Goal: Information Seeking & Learning: Learn about a topic

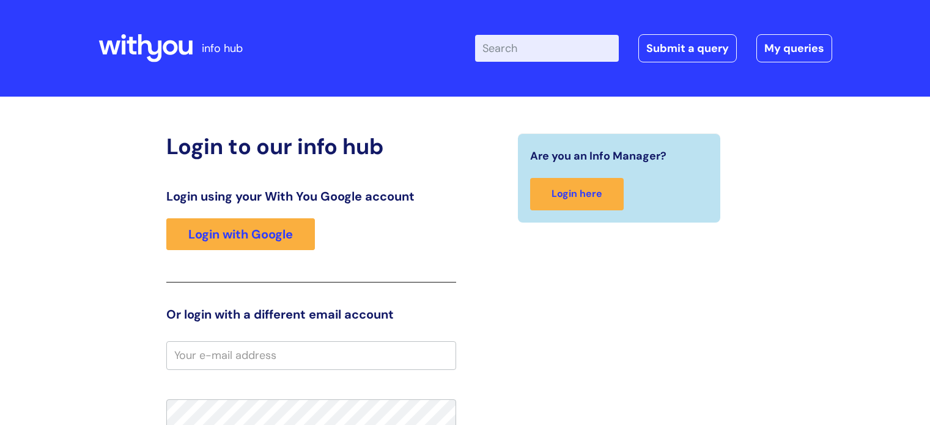
scroll to position [51, 0]
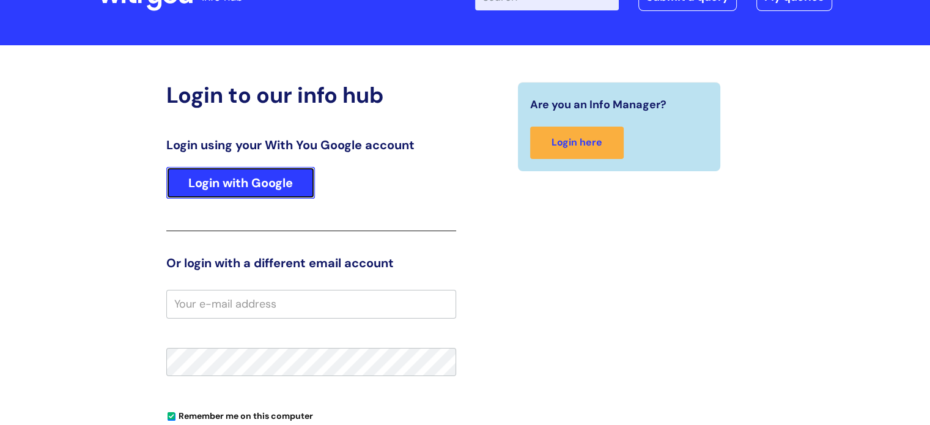
click at [270, 183] on link "Login with Google" at bounding box center [240, 183] width 149 height 32
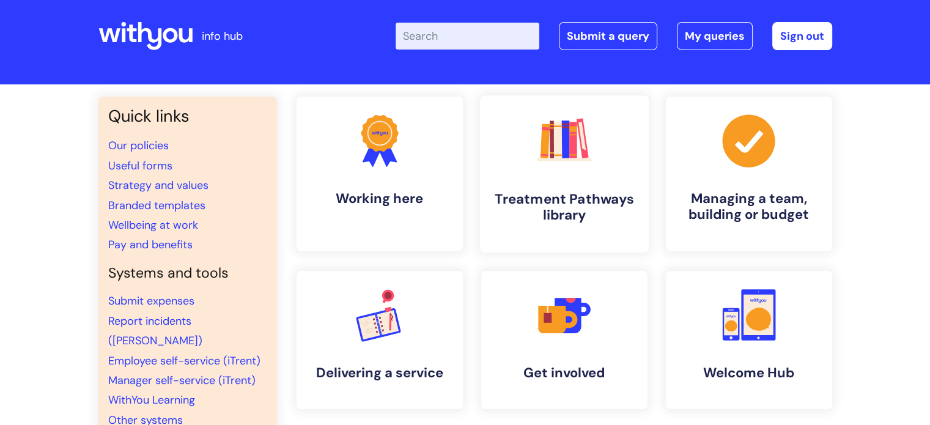
scroll to position [29, 0]
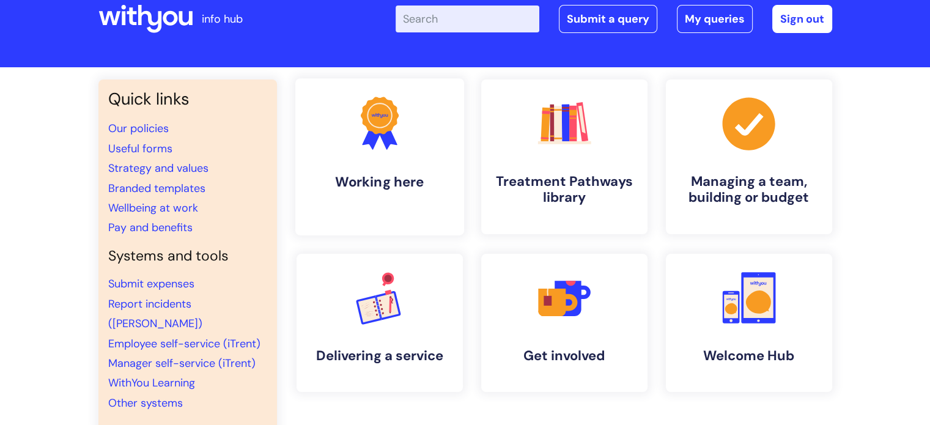
click at [403, 182] on h4 "Working here" at bounding box center [379, 182] width 149 height 17
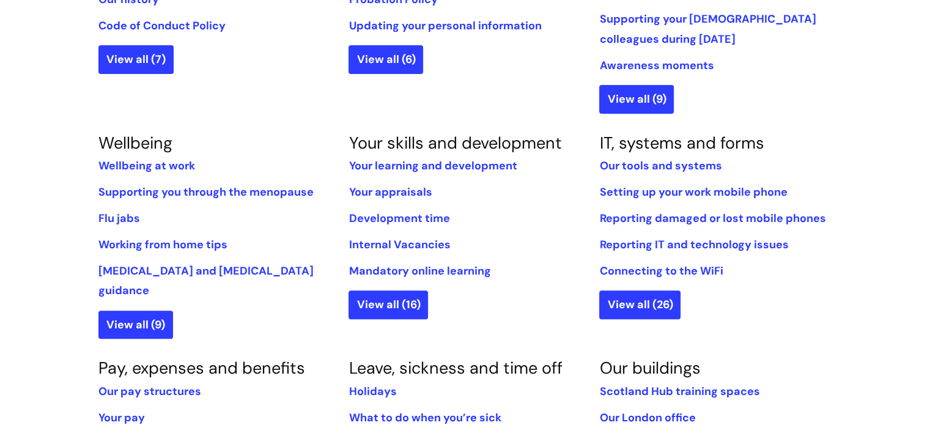
scroll to position [418, 0]
click at [296, 214] on li "Flu jabs" at bounding box center [214, 219] width 232 height 20
click at [150, 311] on link "View all (9)" at bounding box center [135, 325] width 75 height 28
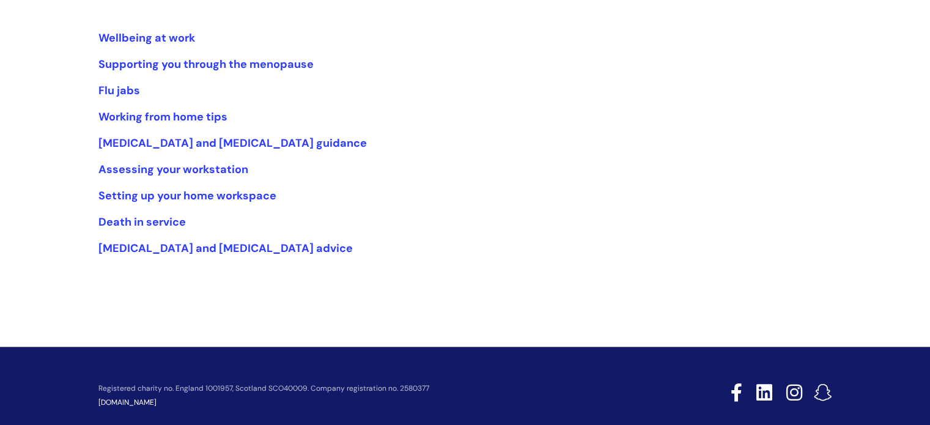
scroll to position [247, 0]
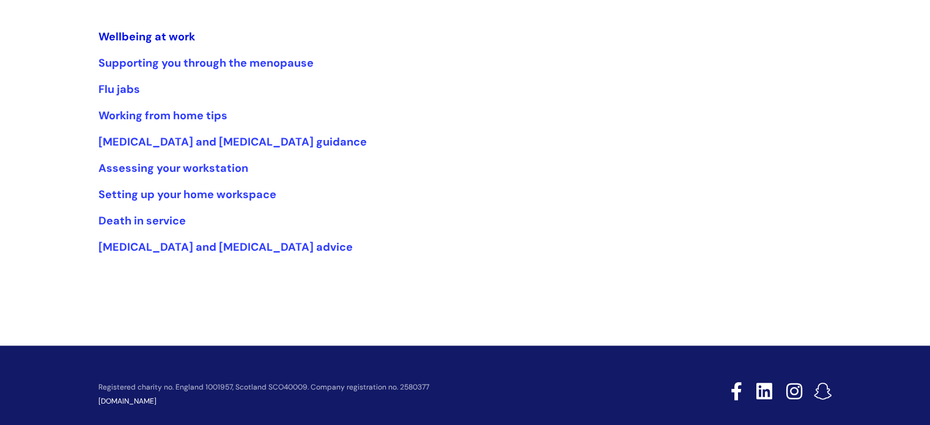
click at [125, 33] on link "Wellbeing at work" at bounding box center [146, 36] width 97 height 15
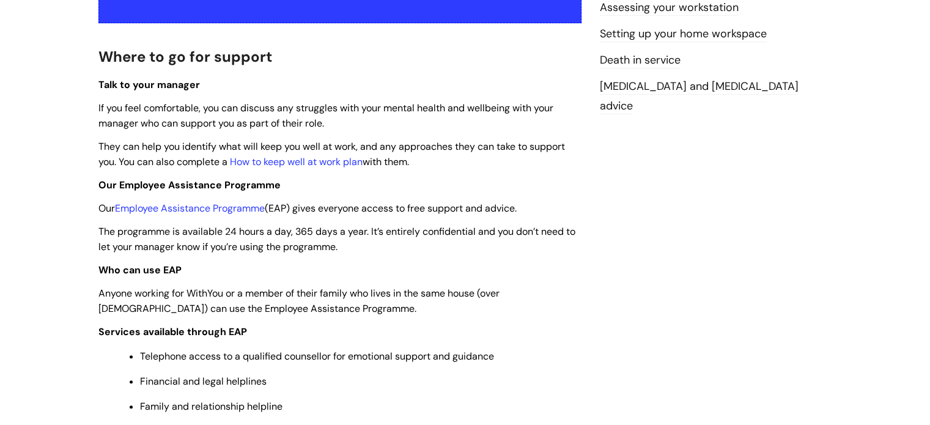
scroll to position [316, 0]
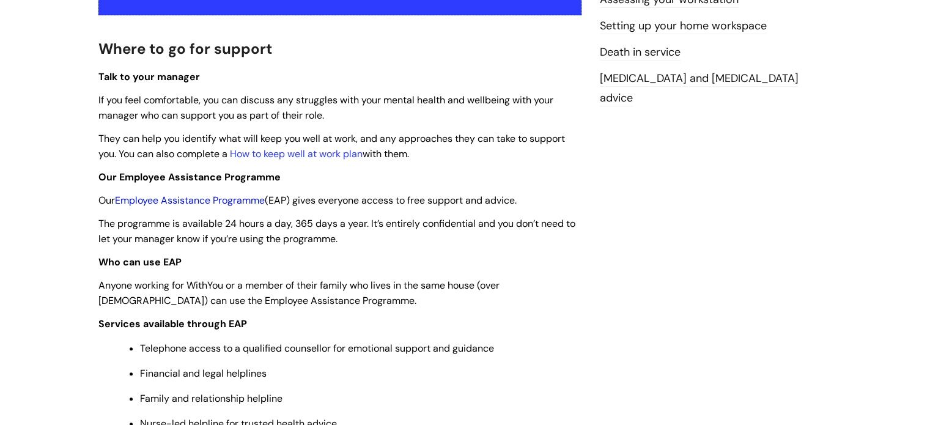
click at [234, 204] on link "Employee Assistance Programme" at bounding box center [190, 200] width 150 height 13
